Goal: Task Accomplishment & Management: Manage account settings

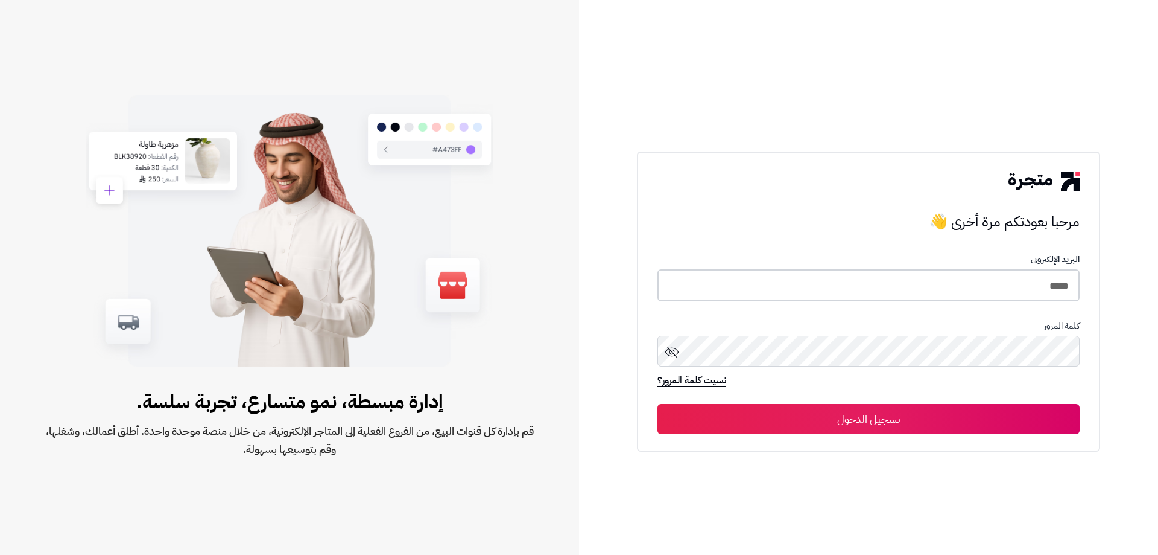
click at [991, 282] on input "*****" at bounding box center [869, 285] width 422 height 32
type input "**********"
click at [888, 413] on button "تسجيل الدخول" at bounding box center [869, 418] width 422 height 30
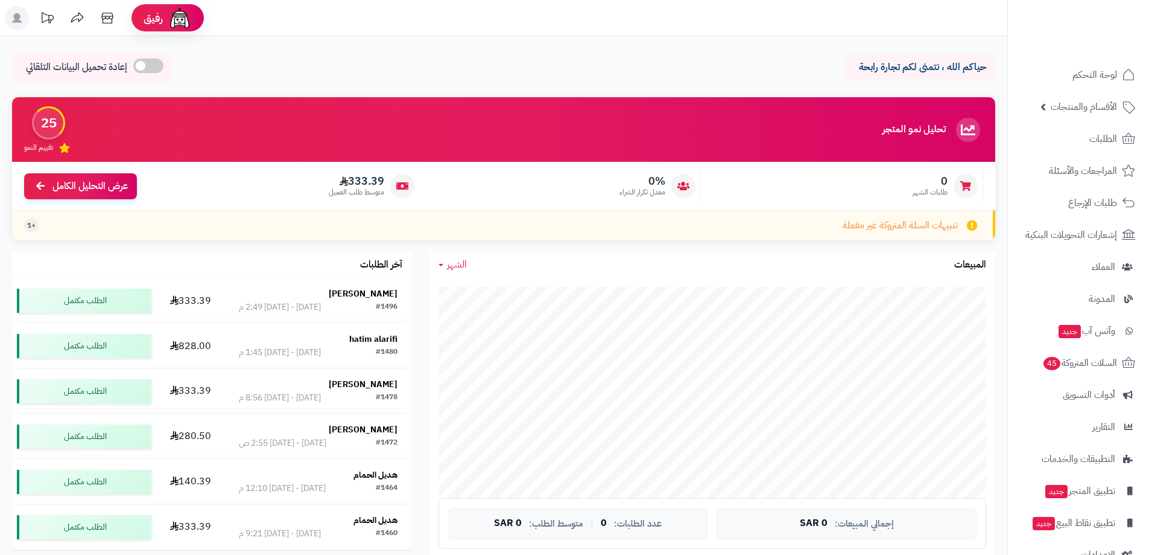
scroll to position [30, 0]
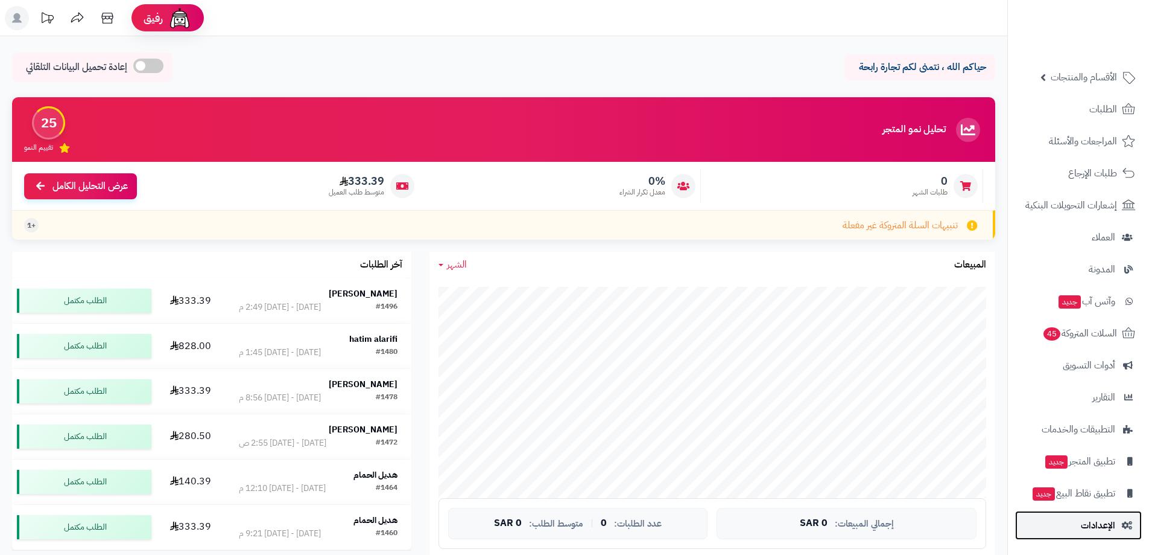
click at [1090, 524] on span "الإعدادات" at bounding box center [1098, 524] width 34 height 17
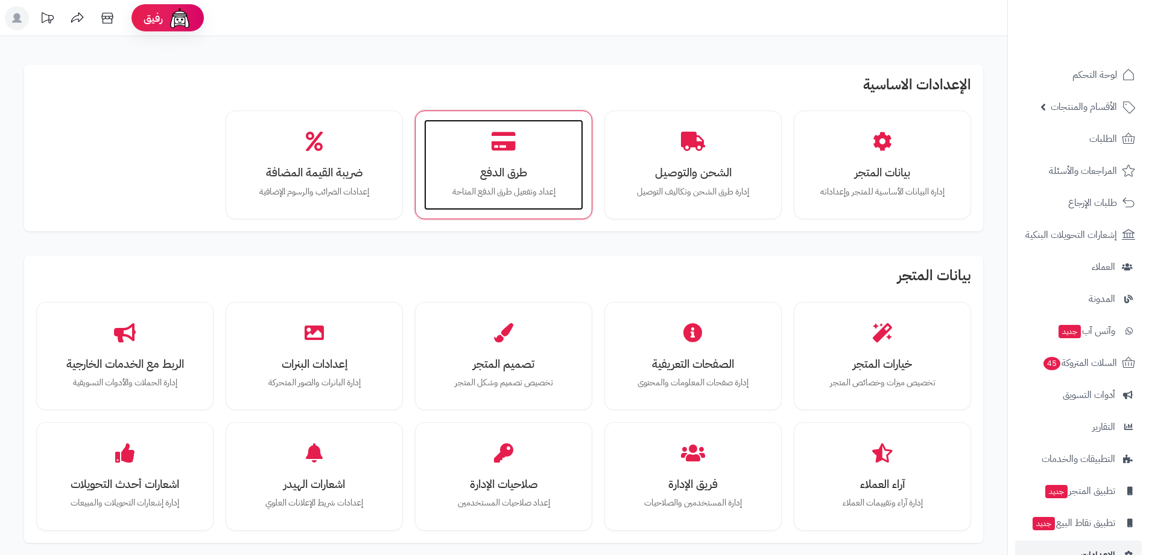
click at [492, 157] on div "طرق الدفع إعداد وتفعيل طرق الدفع المتاحة" at bounding box center [503, 164] width 159 height 91
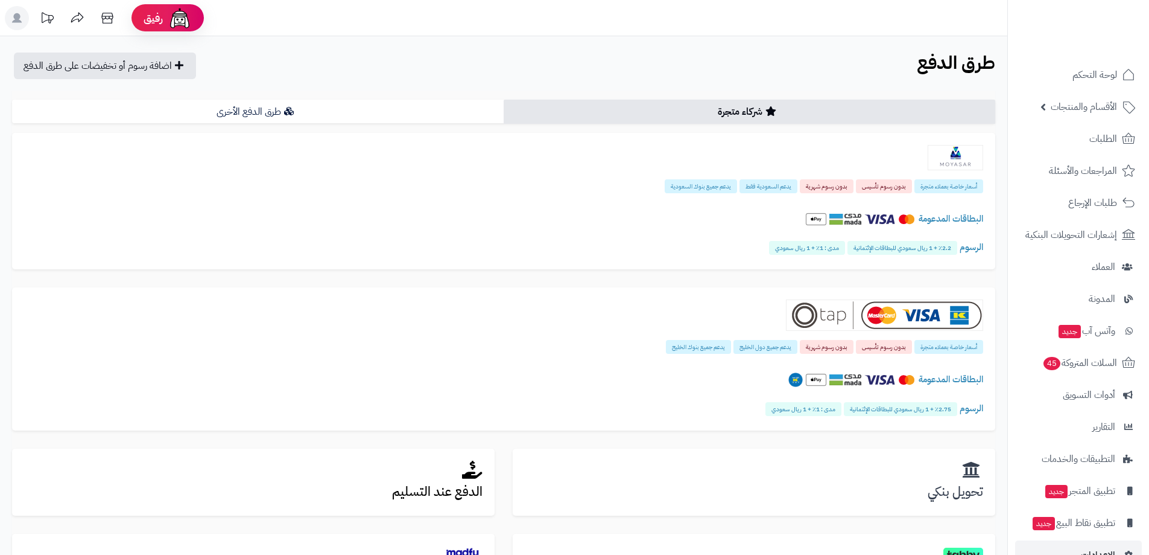
scroll to position [241, 0]
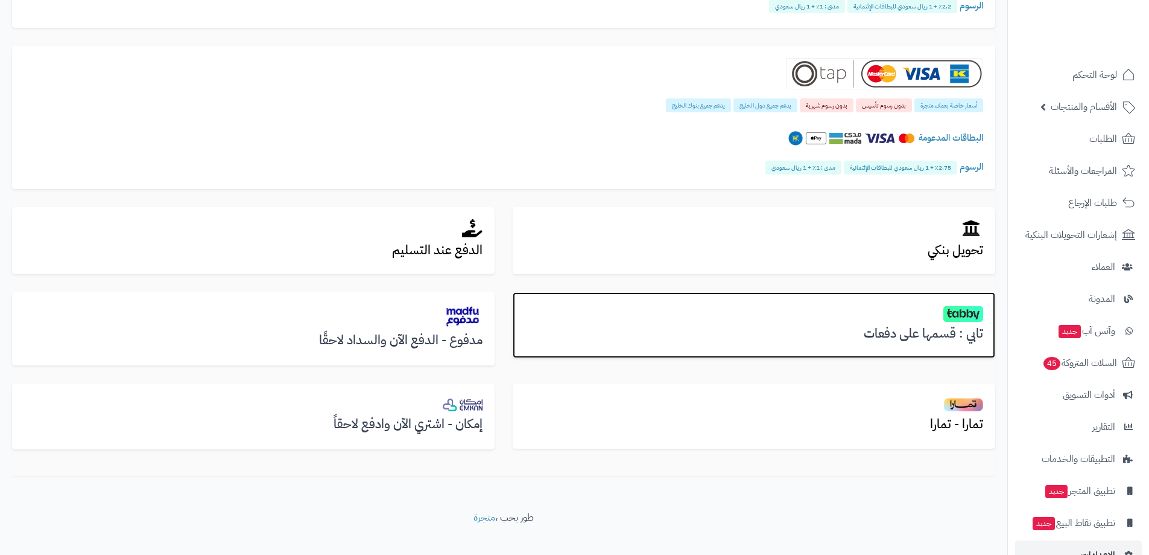
click at [716, 322] on div "تابي : قسمها على دفعات" at bounding box center [754, 325] width 483 height 66
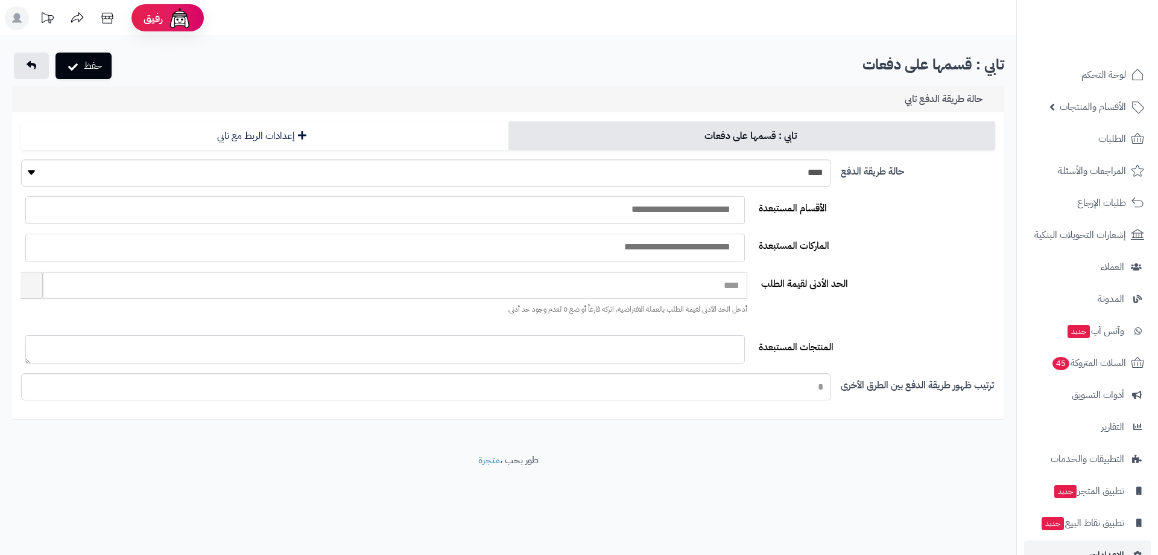
select select
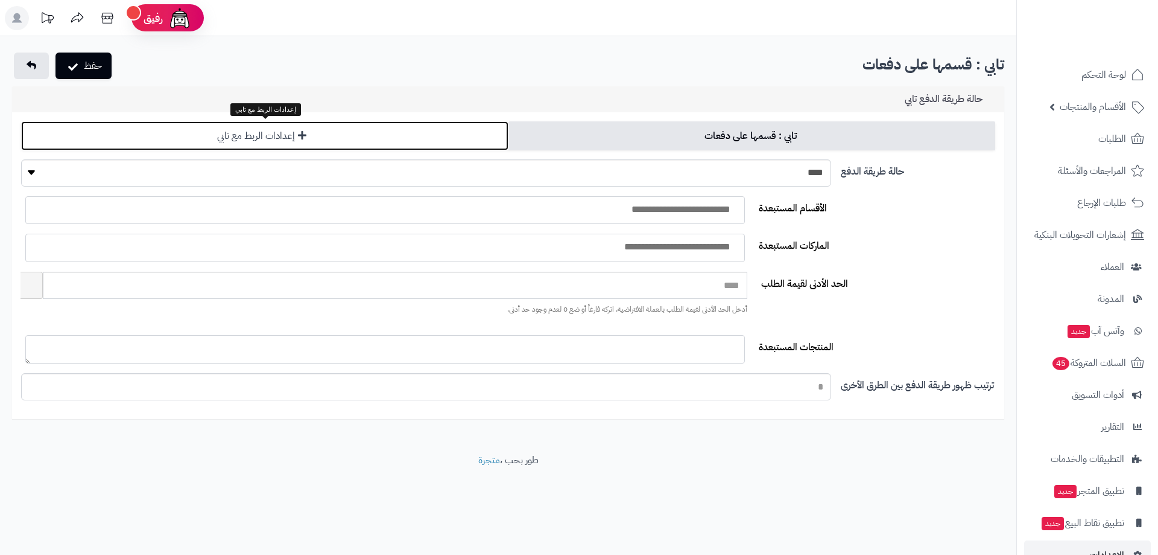
click at [344, 129] on link "إعدادات الربط مع تابي" at bounding box center [265, 135] width 488 height 29
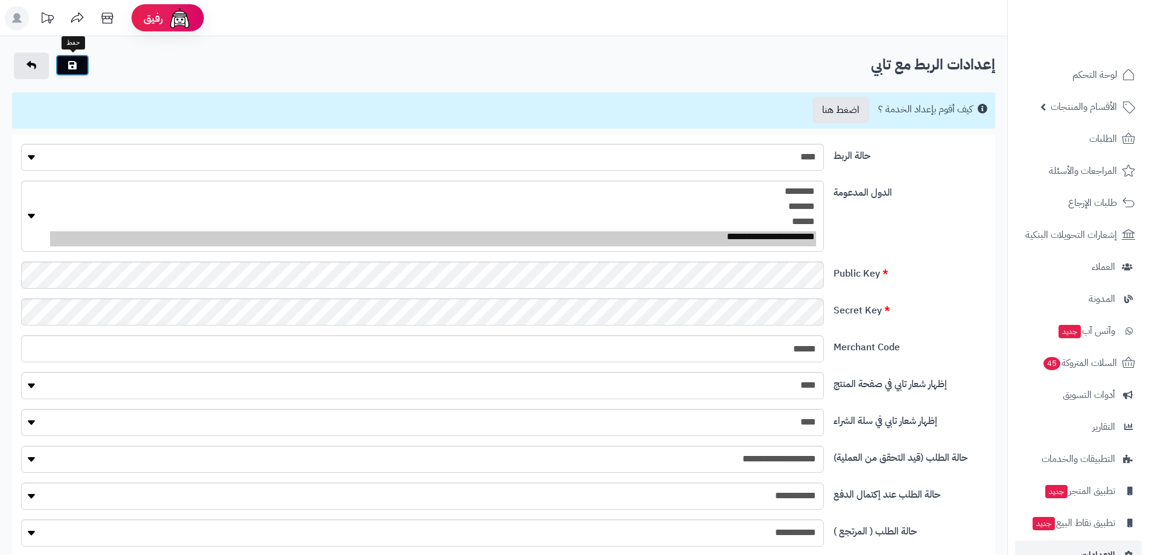
click at [75, 57] on button "submit" at bounding box center [73, 65] width 34 height 22
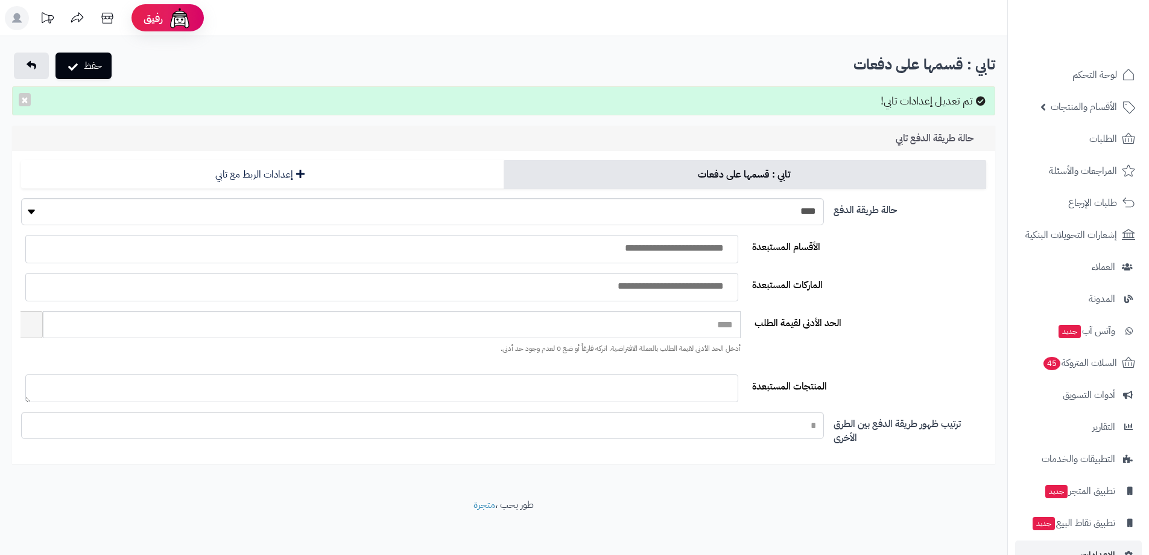
select select
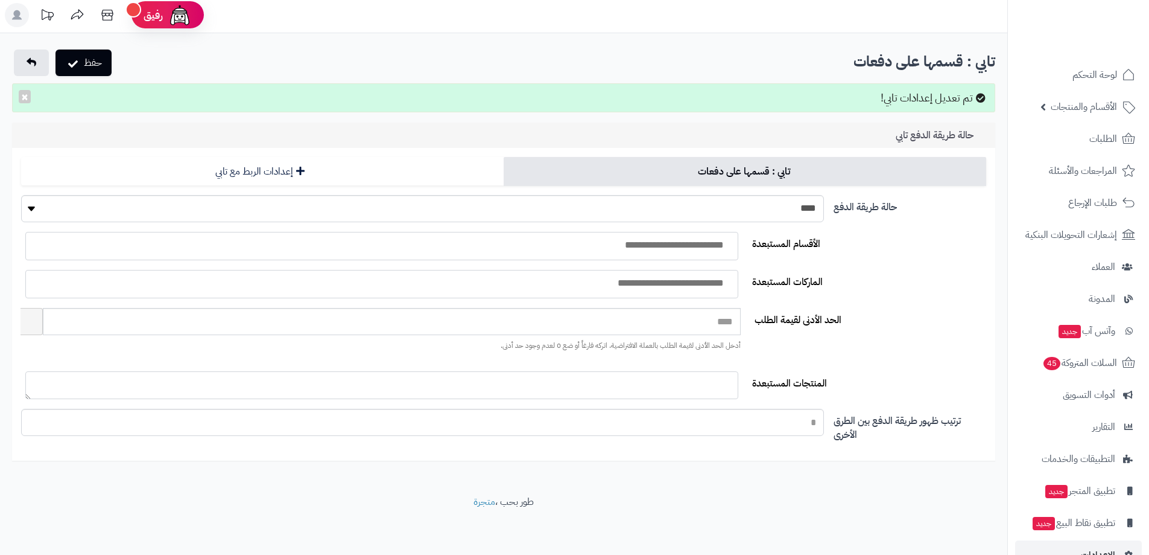
scroll to position [4, 0]
click at [1092, 127] on link "الطلبات" at bounding box center [1078, 138] width 127 height 29
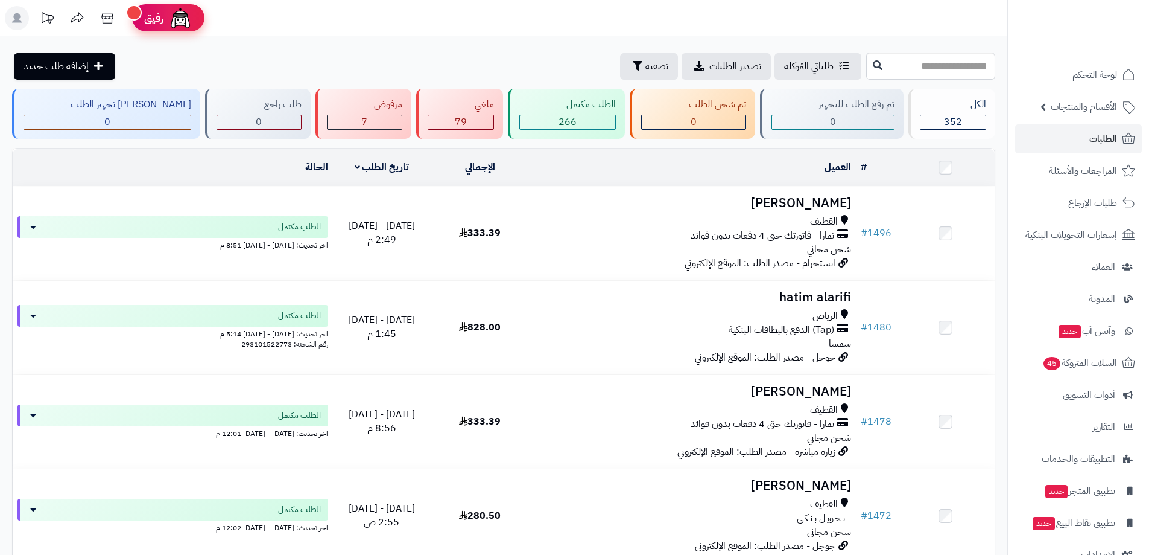
click at [152, 19] on span "رفيق" at bounding box center [153, 18] width 19 height 14
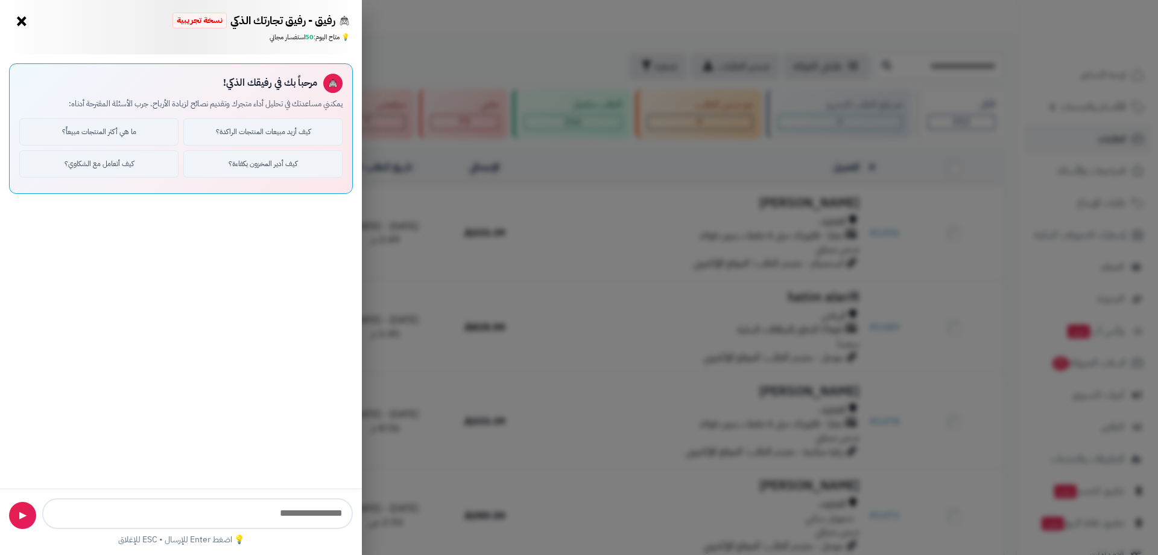
click at [16, 14] on button "×" at bounding box center [21, 20] width 19 height 19
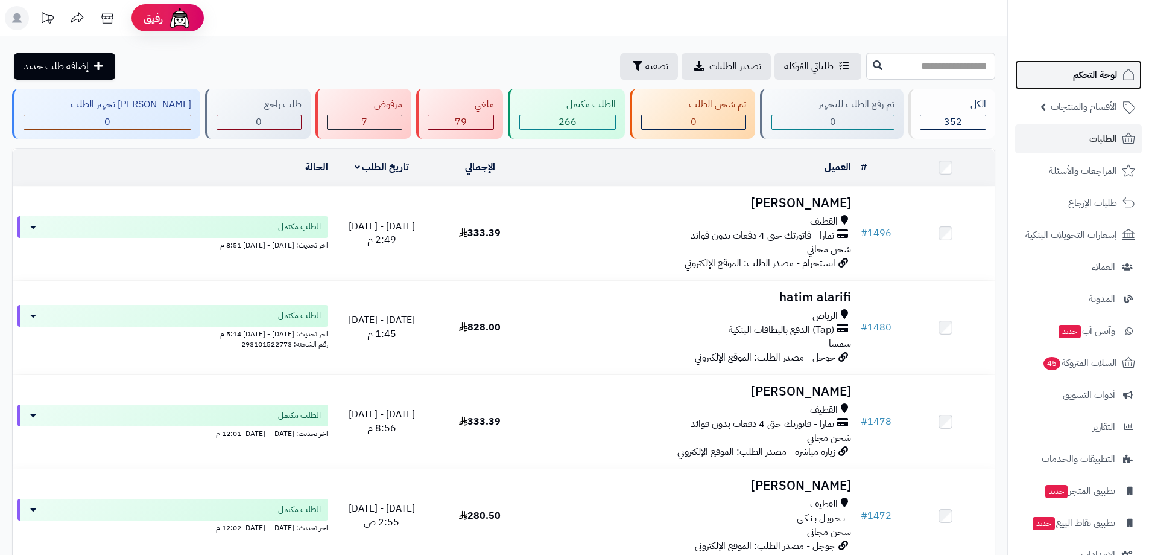
click at [1094, 78] on span "لوحة التحكم" at bounding box center [1095, 74] width 44 height 17
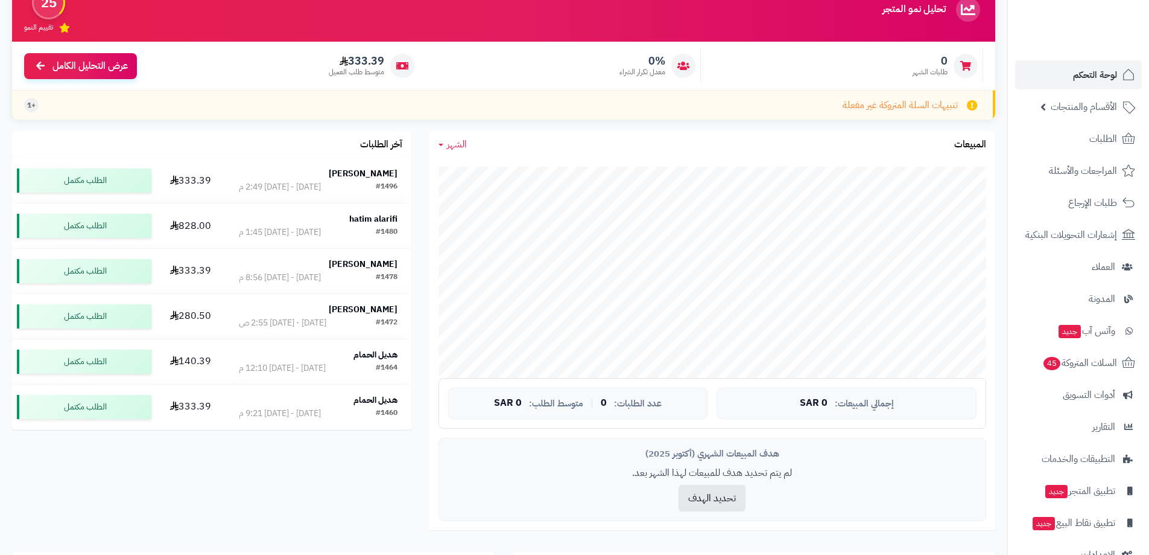
scroll to position [121, 0]
